Goal: Information Seeking & Learning: Learn about a topic

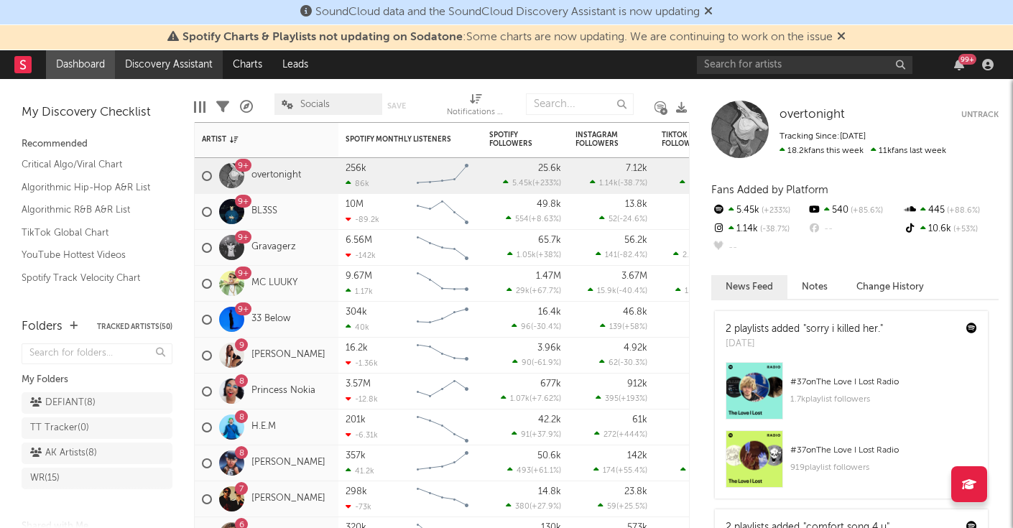
click at [167, 72] on link "Discovery Assistant" at bounding box center [169, 64] width 108 height 29
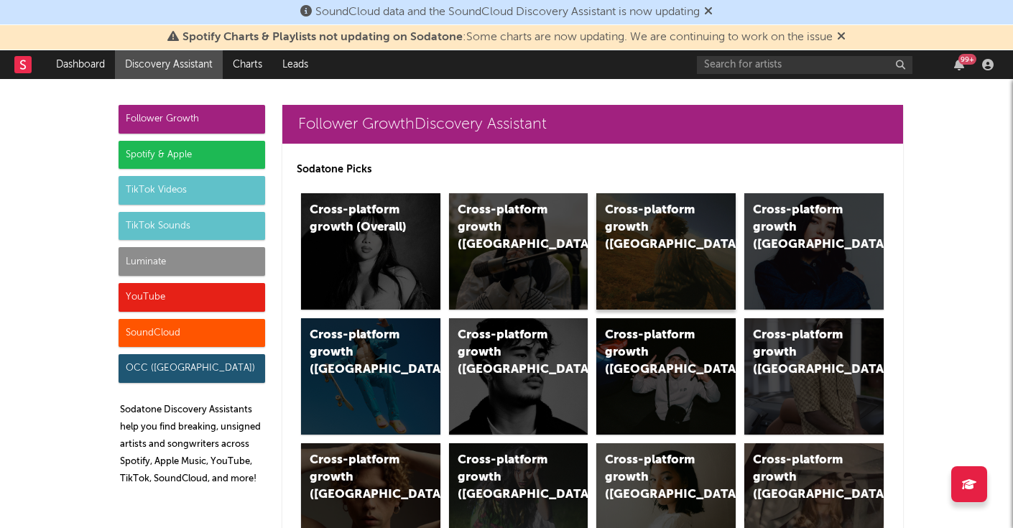
click at [665, 258] on div "Cross-platform growth ([GEOGRAPHIC_DATA])" at bounding box center [665, 251] width 139 height 116
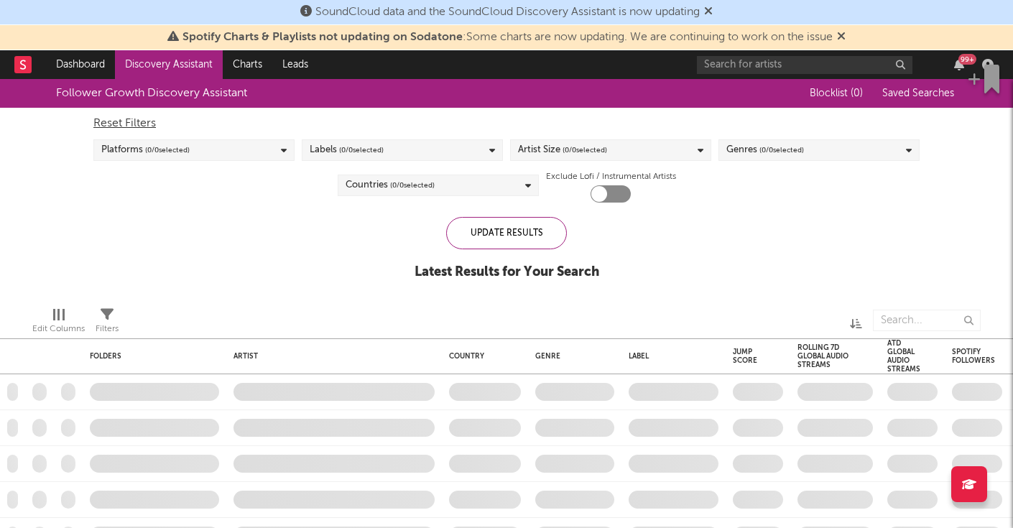
checkbox input "true"
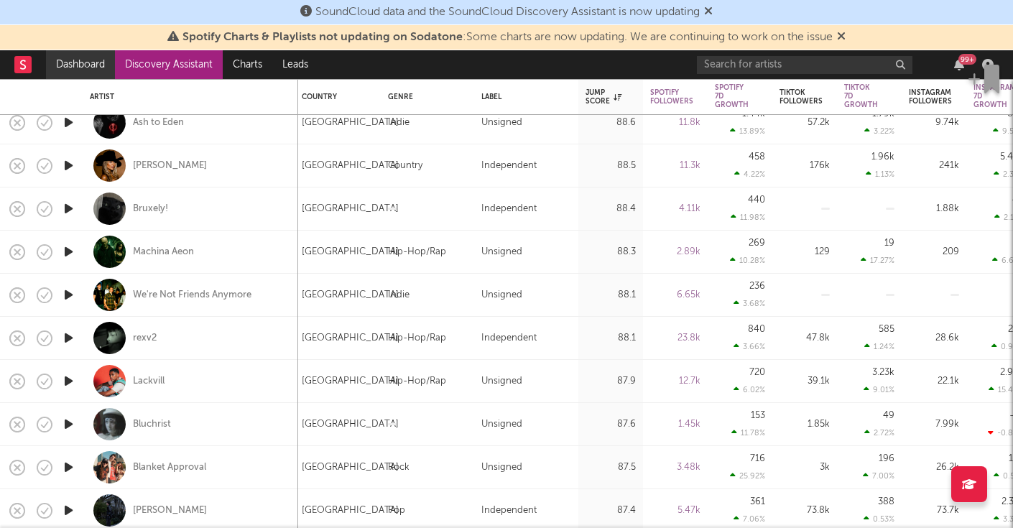
click at [75, 68] on link "Dashboard" at bounding box center [80, 64] width 69 height 29
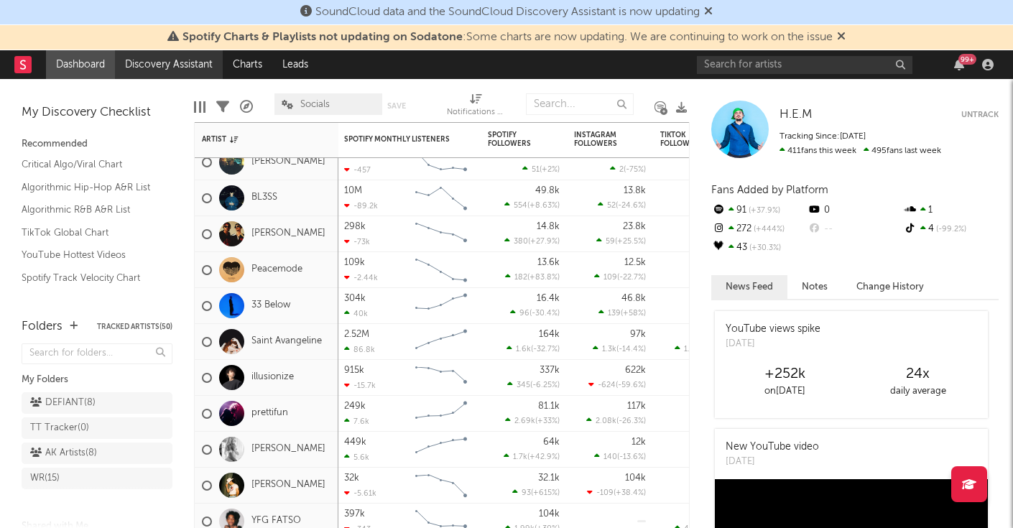
click at [167, 64] on link "Discovery Assistant" at bounding box center [169, 64] width 108 height 29
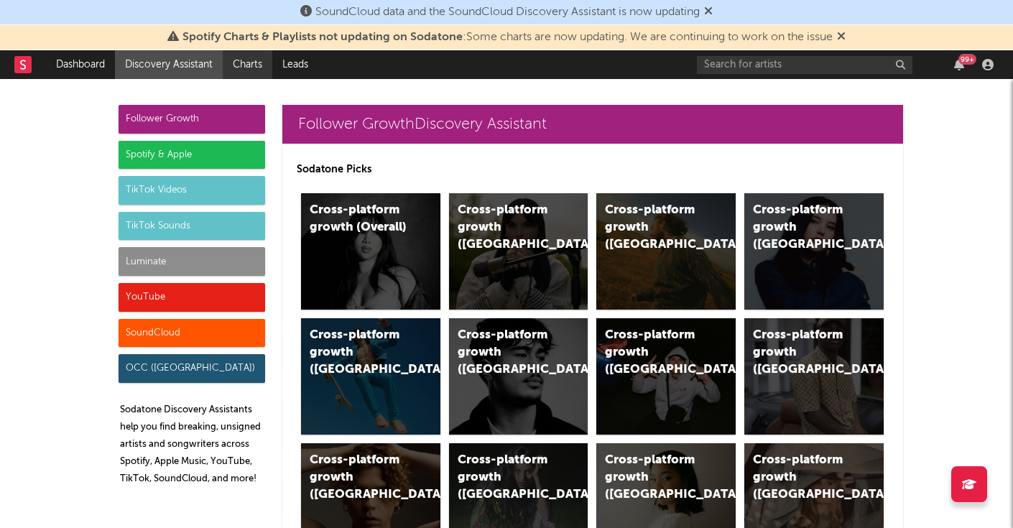
click at [251, 63] on link "Charts" at bounding box center [248, 64] width 50 height 29
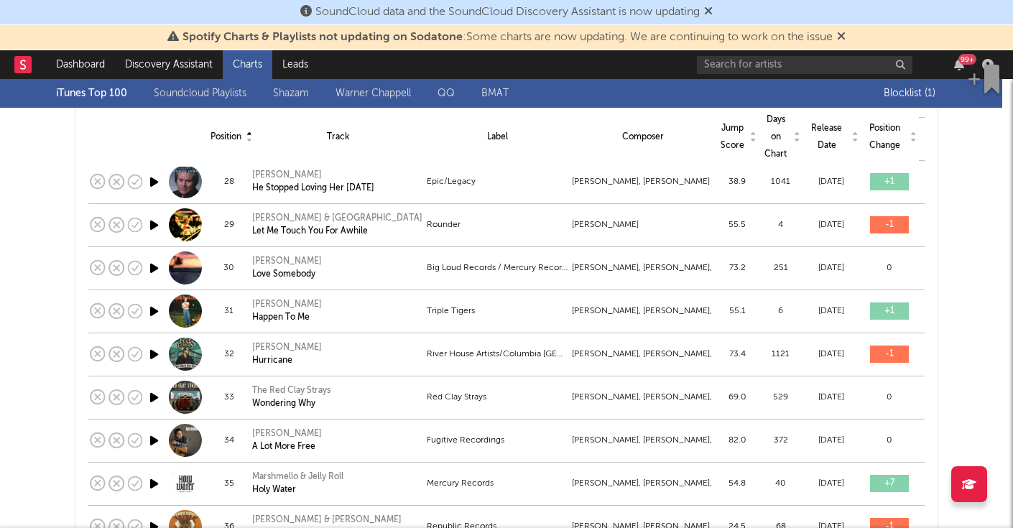
scroll to position [1329, 0]
